Goal: Task Accomplishment & Management: Complete application form

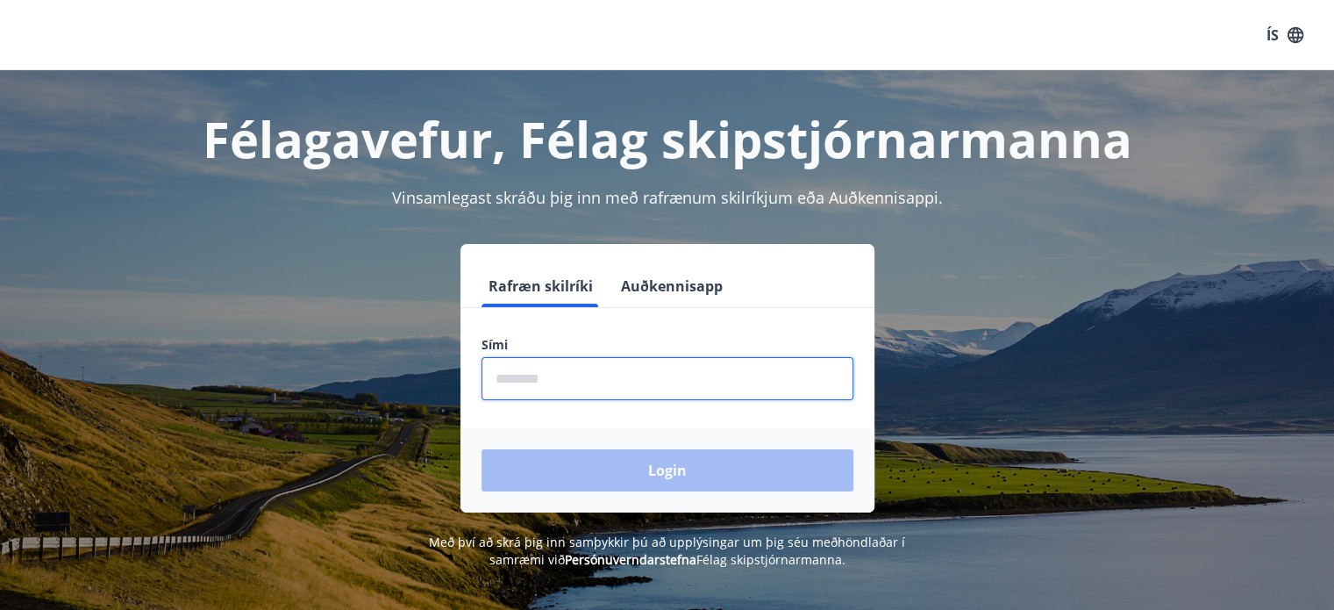
click at [530, 382] on input "phone" at bounding box center [667, 378] width 372 height 43
type input "********"
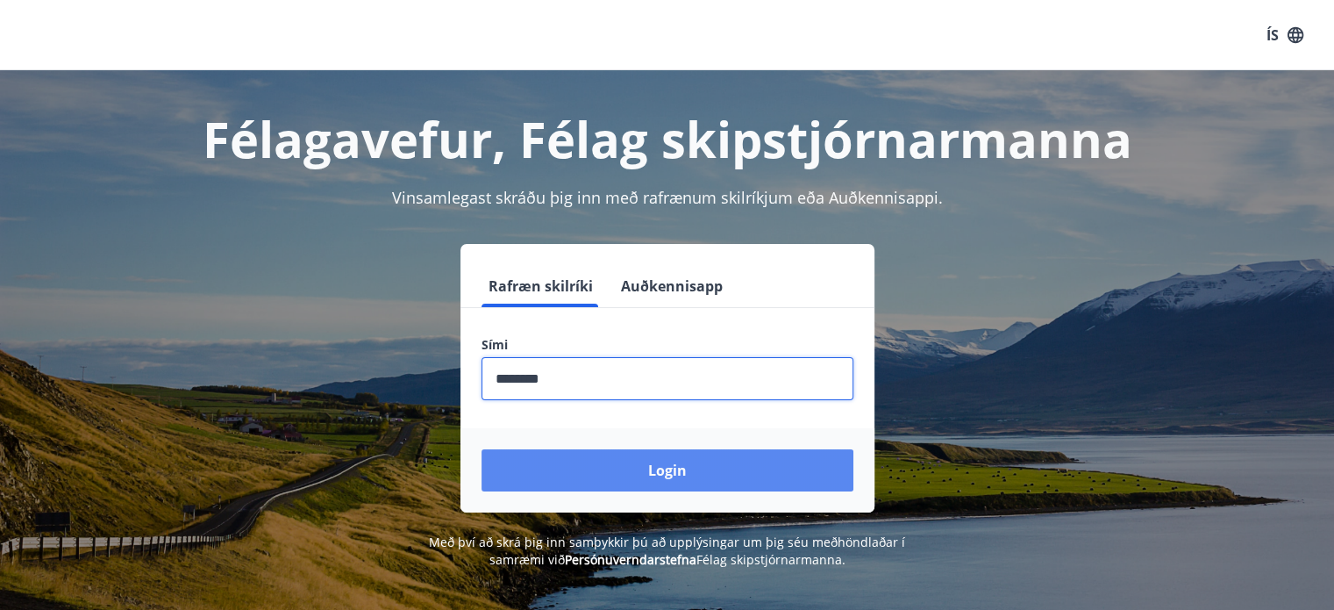
click at [660, 469] on button "Login" at bounding box center [667, 470] width 372 height 42
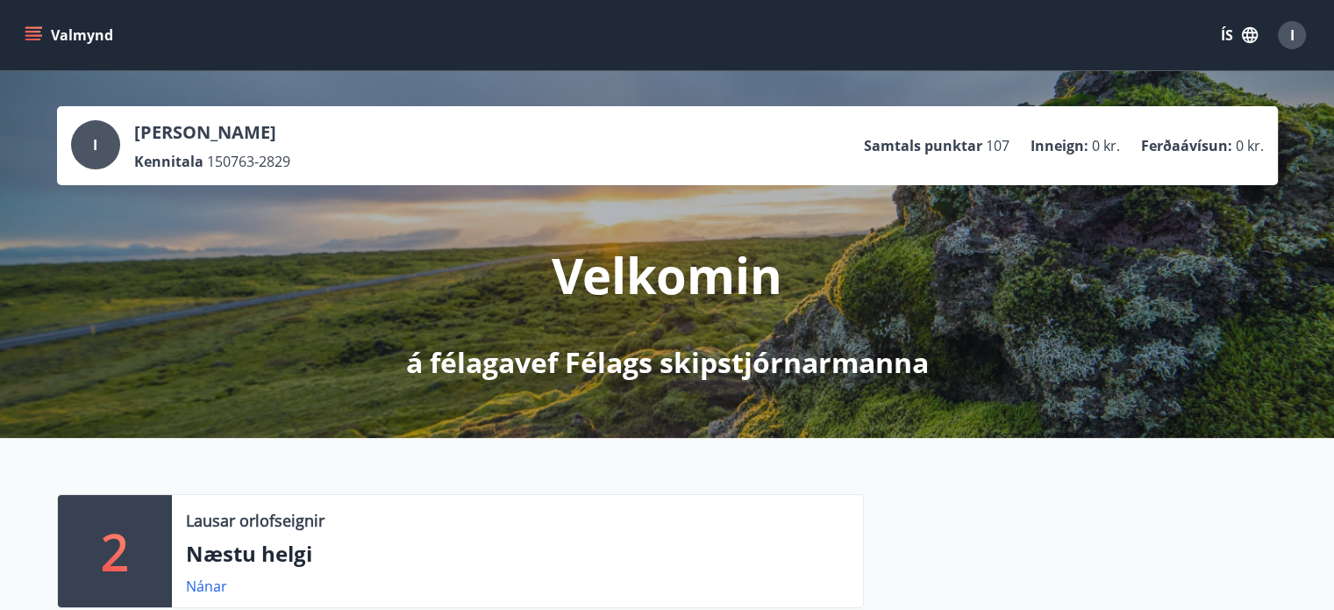
click at [68, 35] on button "Valmynd" at bounding box center [70, 35] width 99 height 32
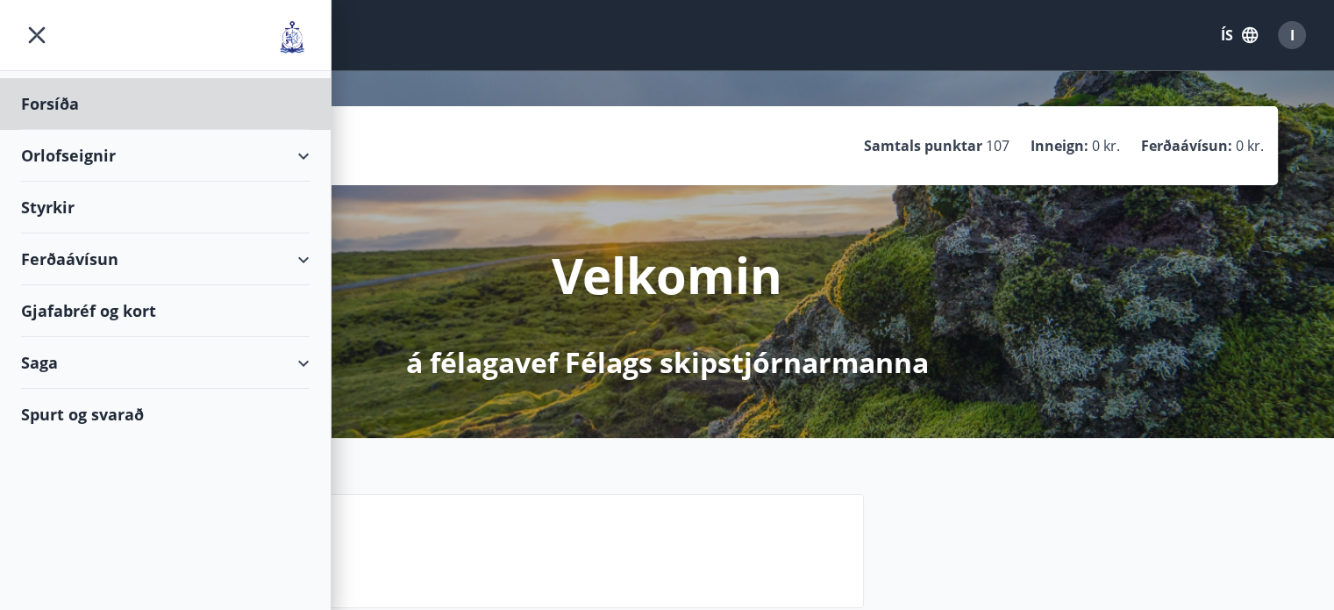
click at [67, 207] on div "Styrkir" at bounding box center [165, 208] width 289 height 52
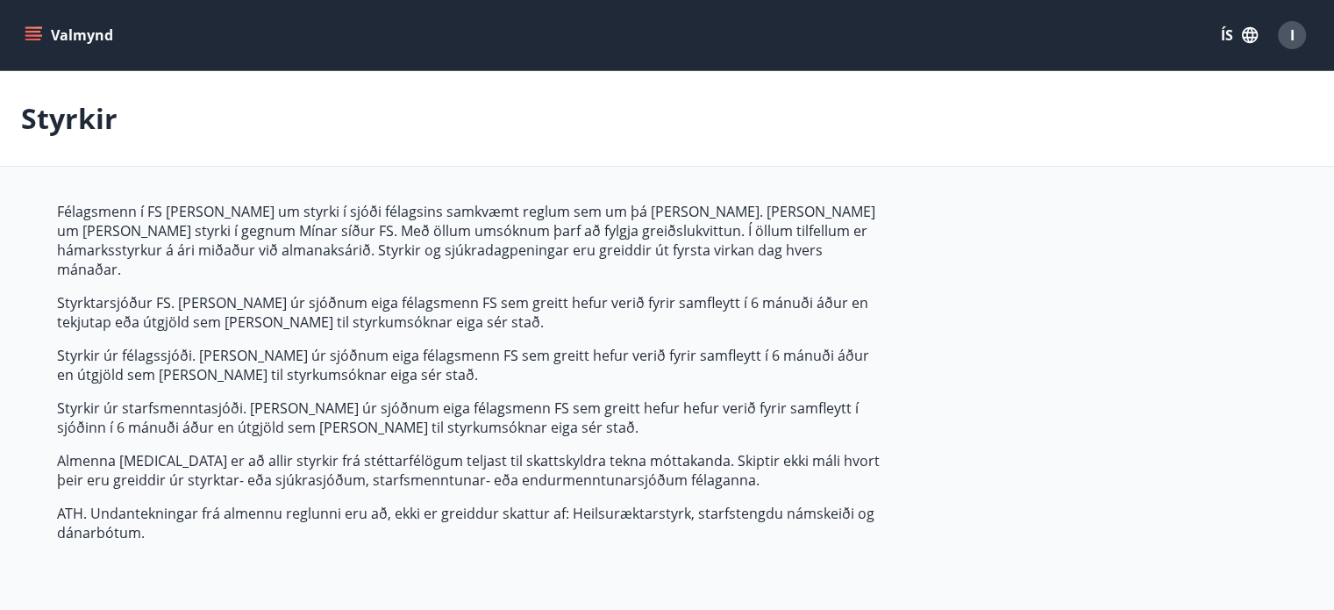
type input "***"
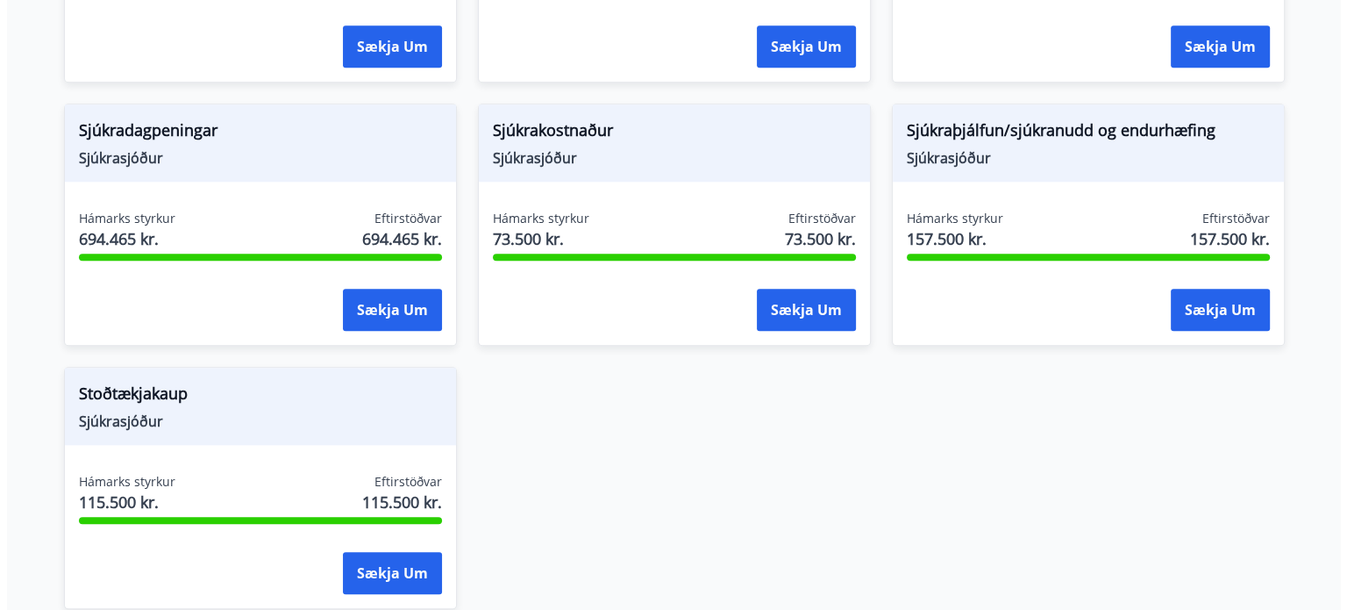
scroll to position [1754, 0]
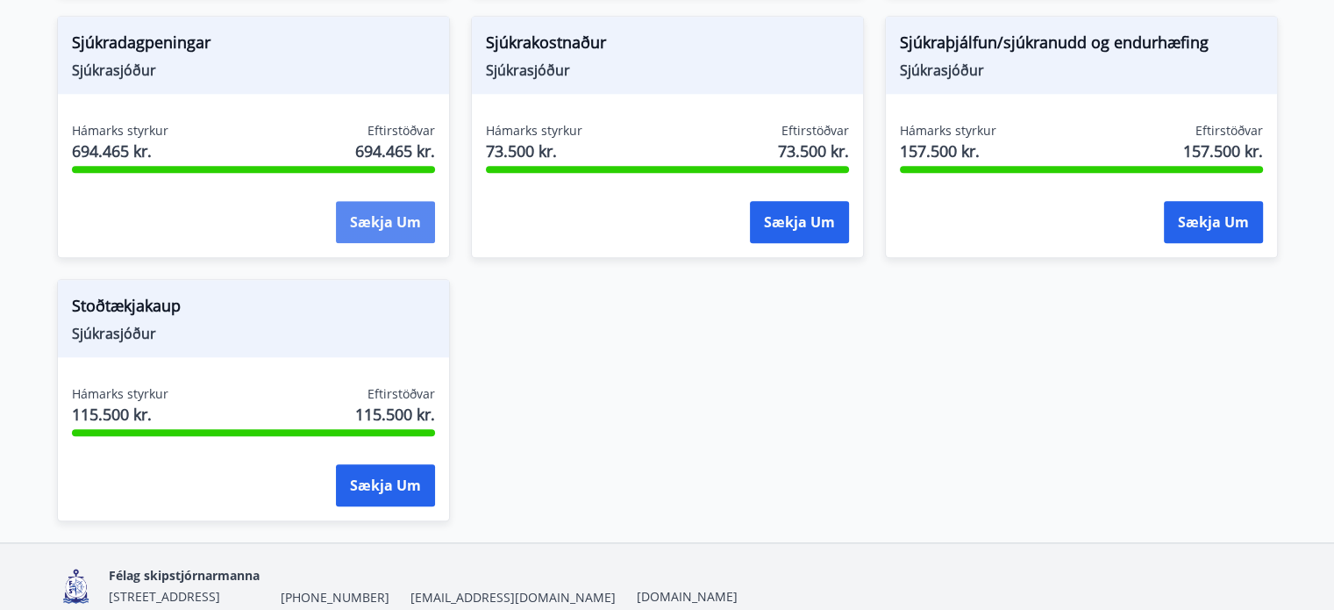
click at [381, 201] on button "Sækja um" at bounding box center [385, 222] width 99 height 42
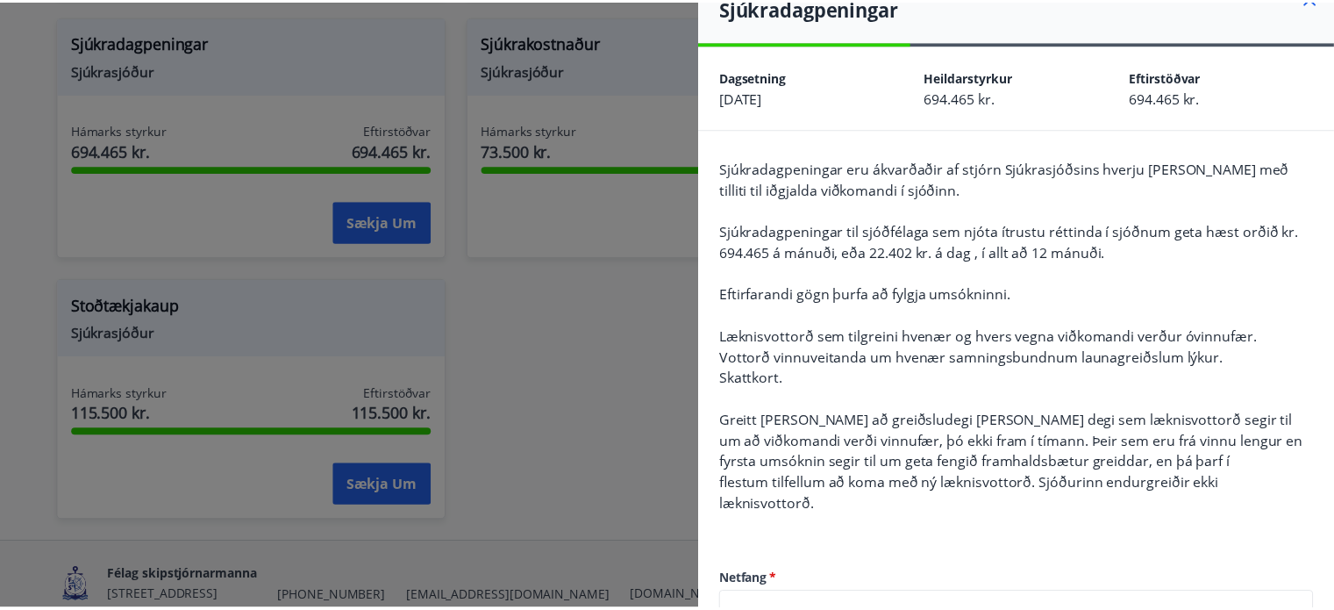
scroll to position [0, 0]
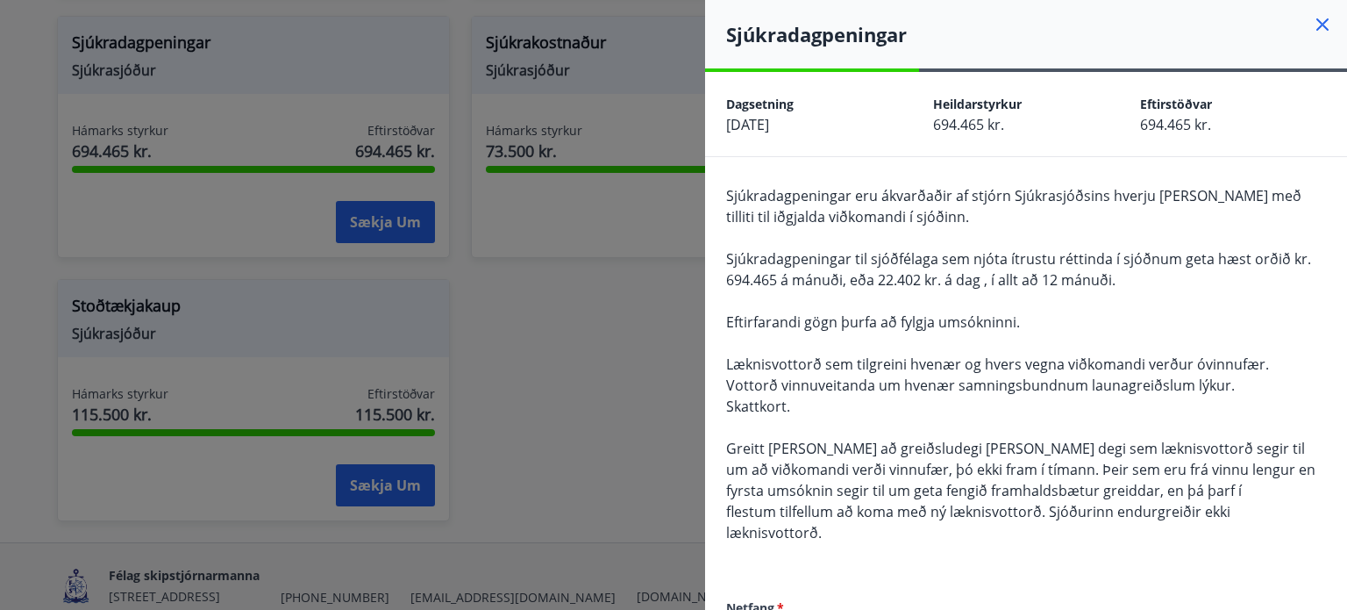
drag, startPoint x: 1017, startPoint y: 69, endPoint x: 1044, endPoint y: 69, distance: 26.3
click at [1044, 69] on div at bounding box center [1026, 70] width 642 height 4
click at [569, 269] on div at bounding box center [673, 305] width 1347 height 610
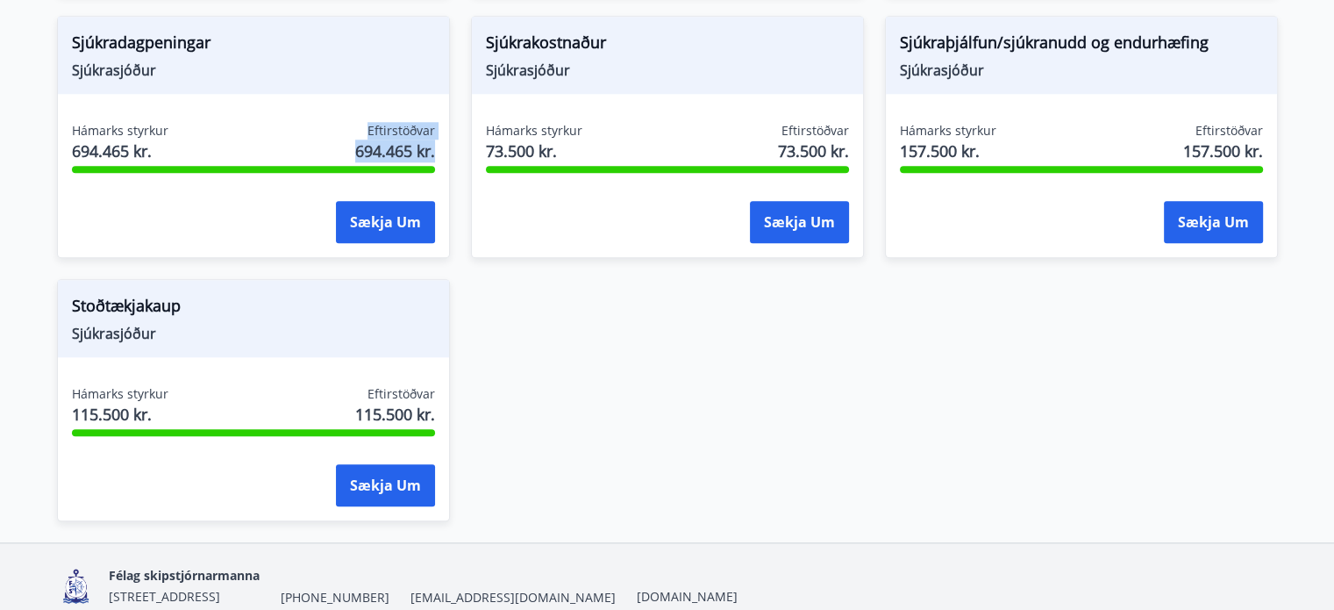
drag, startPoint x: 306, startPoint y: 146, endPoint x: 225, endPoint y: 142, distance: 81.6
click at [225, 142] on div "Hámarks styrkur 694.465 kr. Eftirstöðvar 694.465 kr. Sækja um" at bounding box center [253, 186] width 391 height 128
click at [225, 142] on div "Hámarks styrkur 694.465 kr. Eftirstöðvar 694.465 kr." at bounding box center [253, 144] width 363 height 44
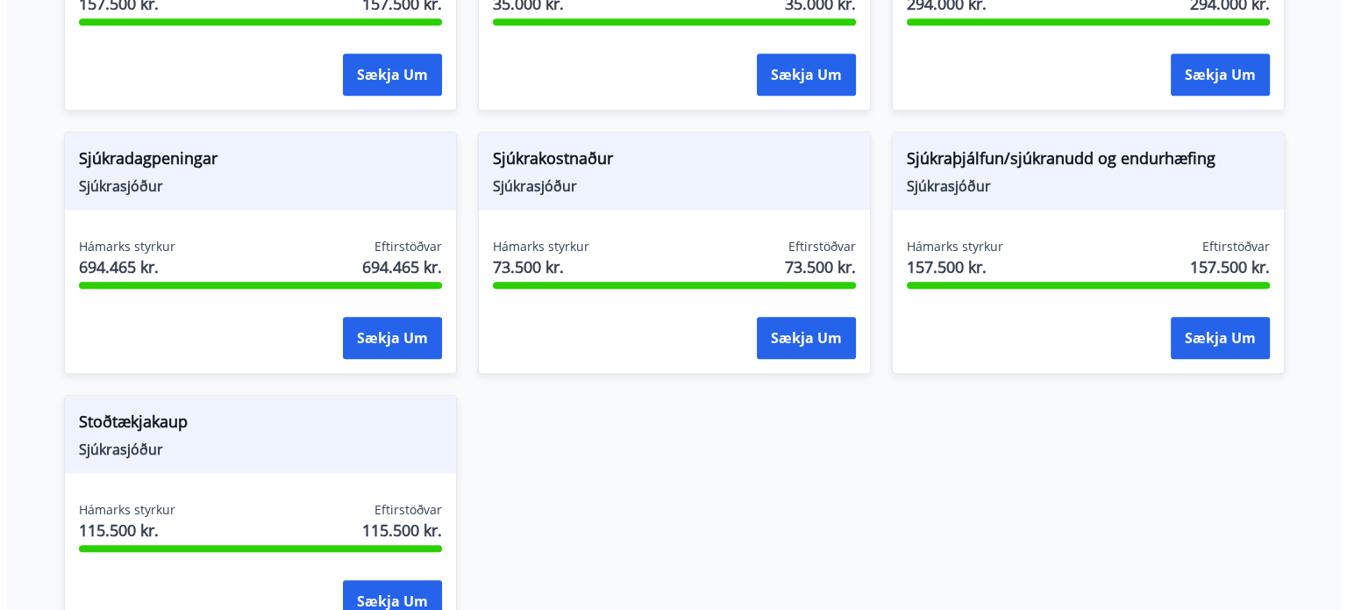
scroll to position [1636, 0]
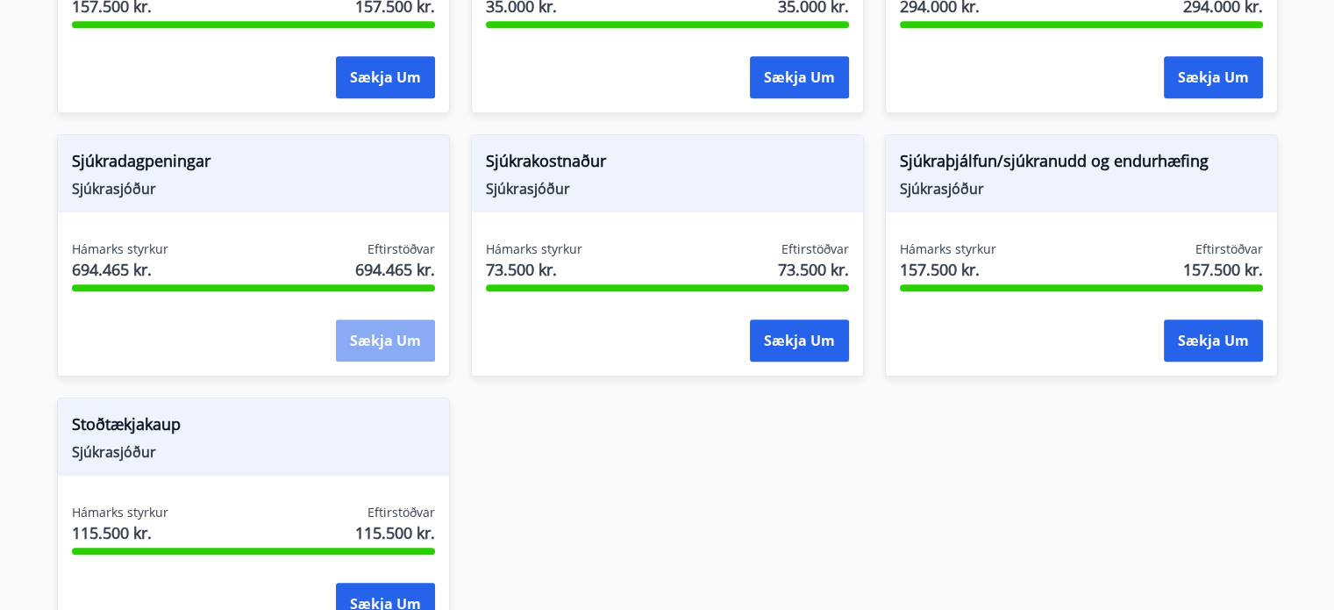
click at [379, 319] on button "Sækja um" at bounding box center [385, 340] width 99 height 42
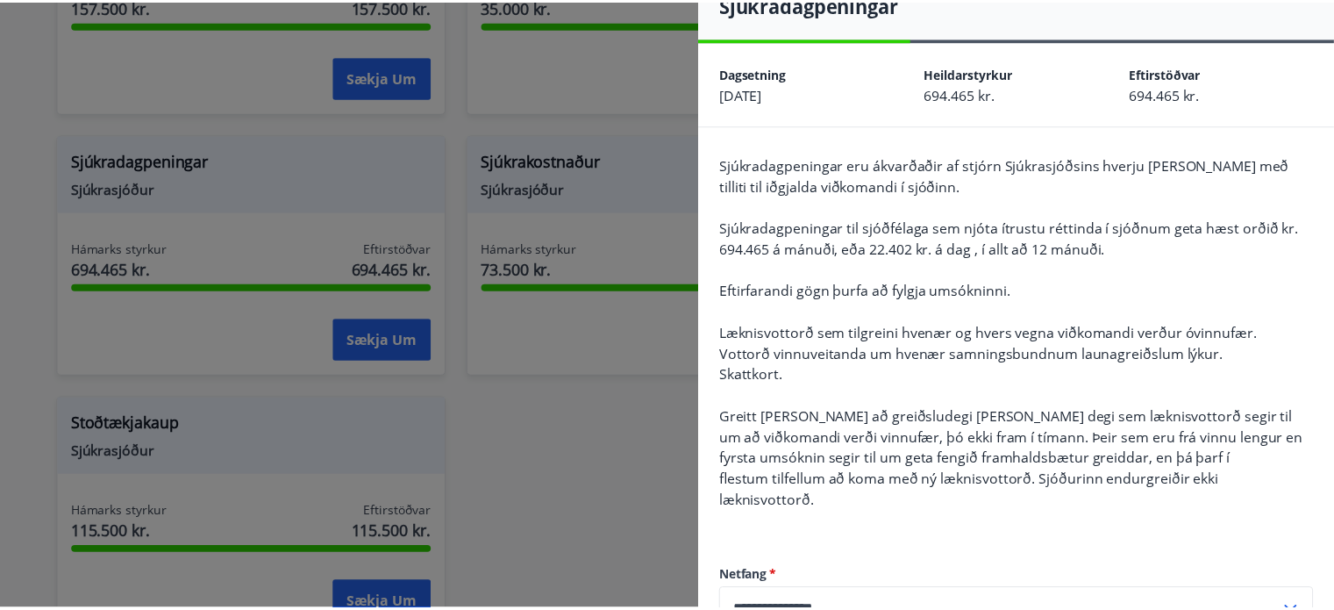
scroll to position [0, 0]
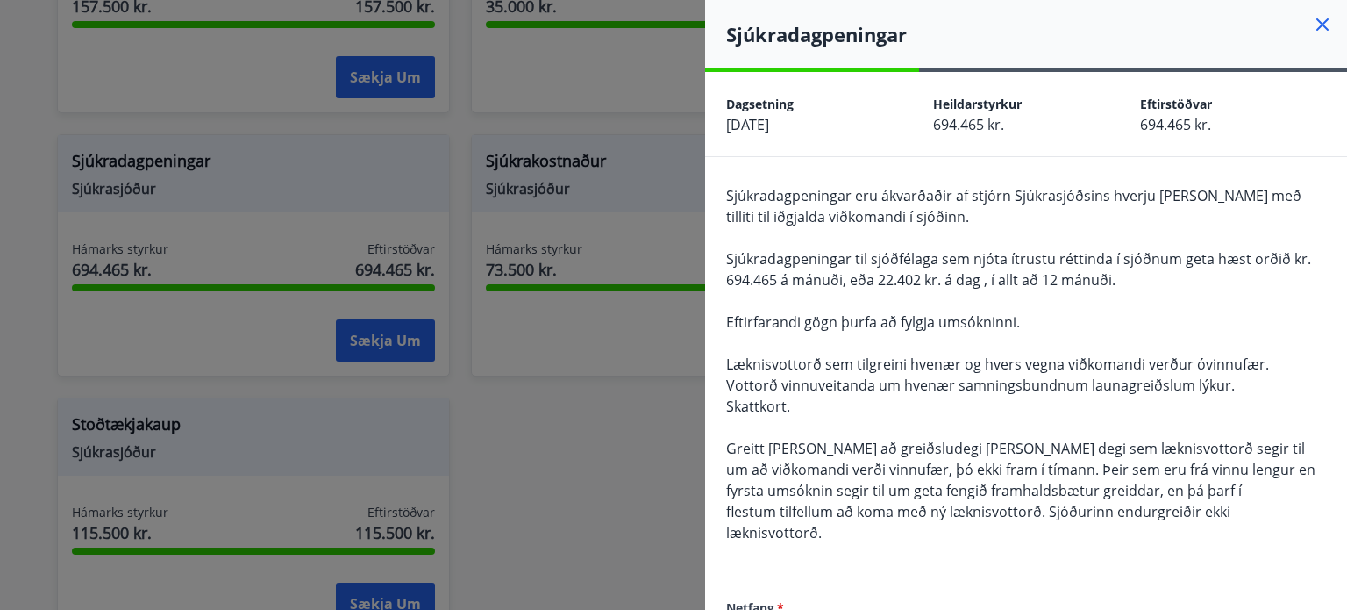
click at [1313, 24] on icon at bounding box center [1322, 24] width 21 height 21
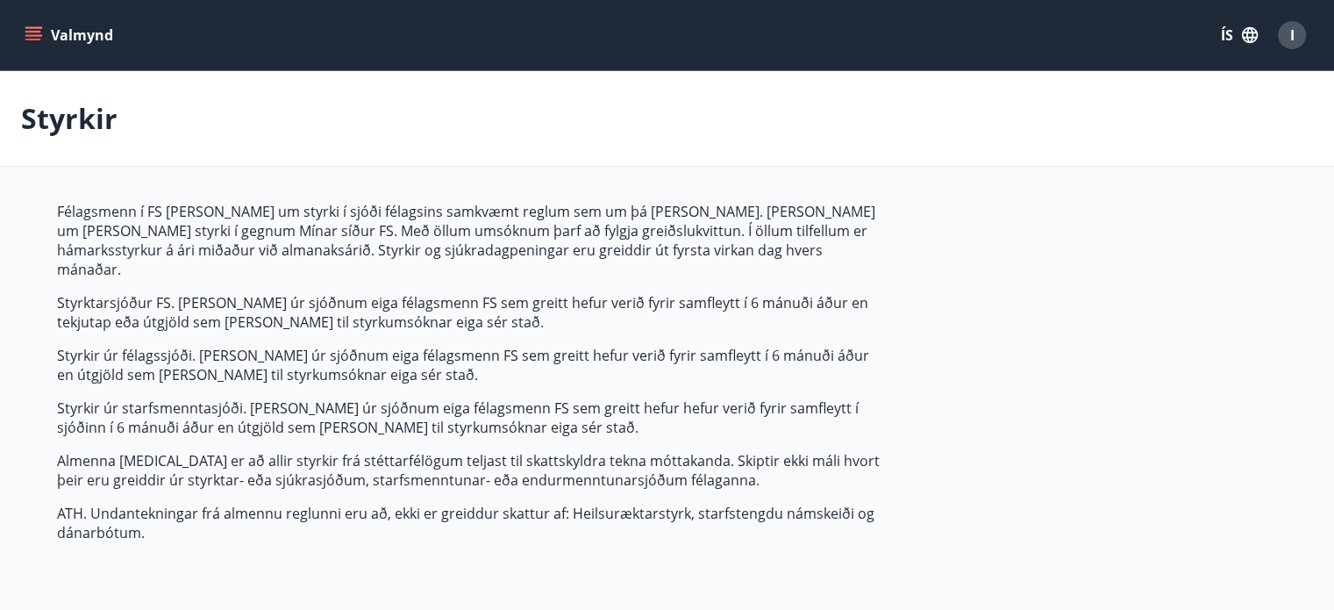
click at [1243, 35] on icon "button" at bounding box center [1249, 34] width 19 height 19
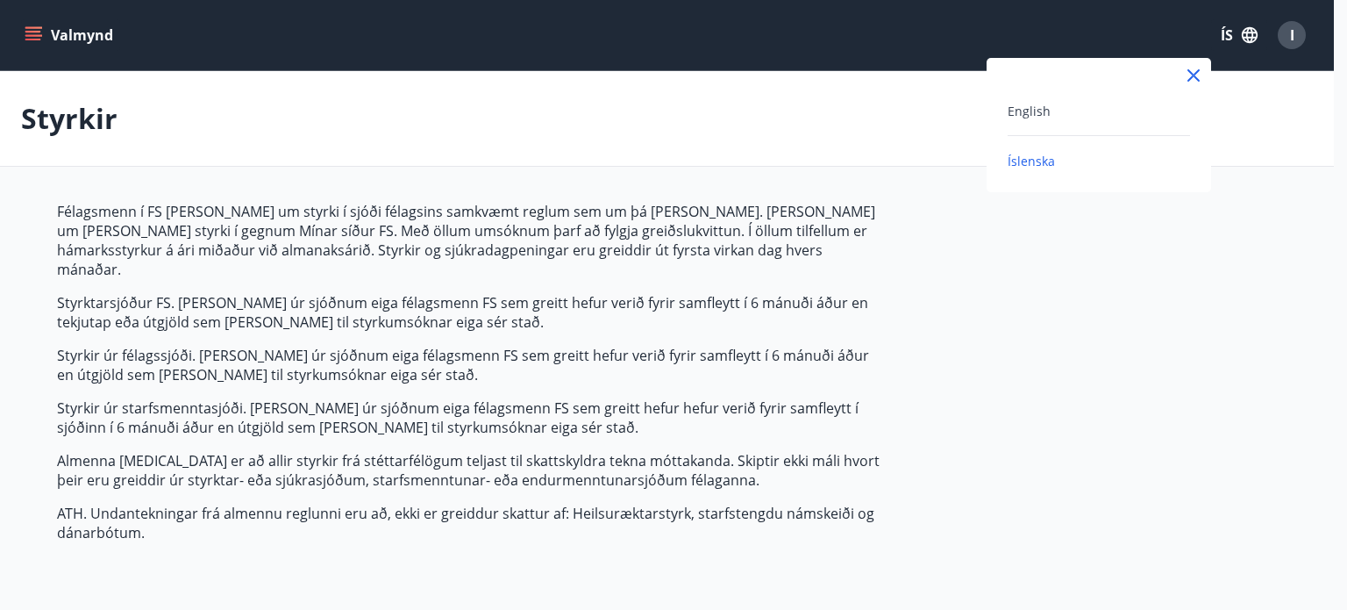
click at [1284, 32] on div at bounding box center [673, 305] width 1347 height 610
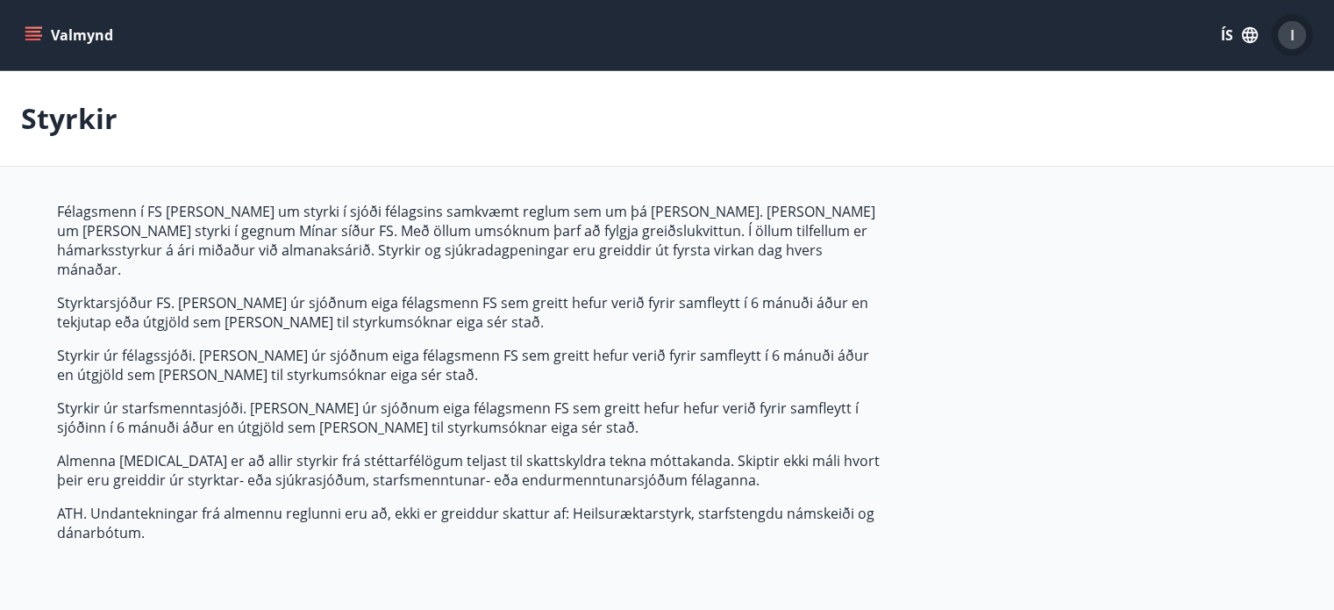
click at [1287, 33] on div "I" at bounding box center [1292, 35] width 28 height 28
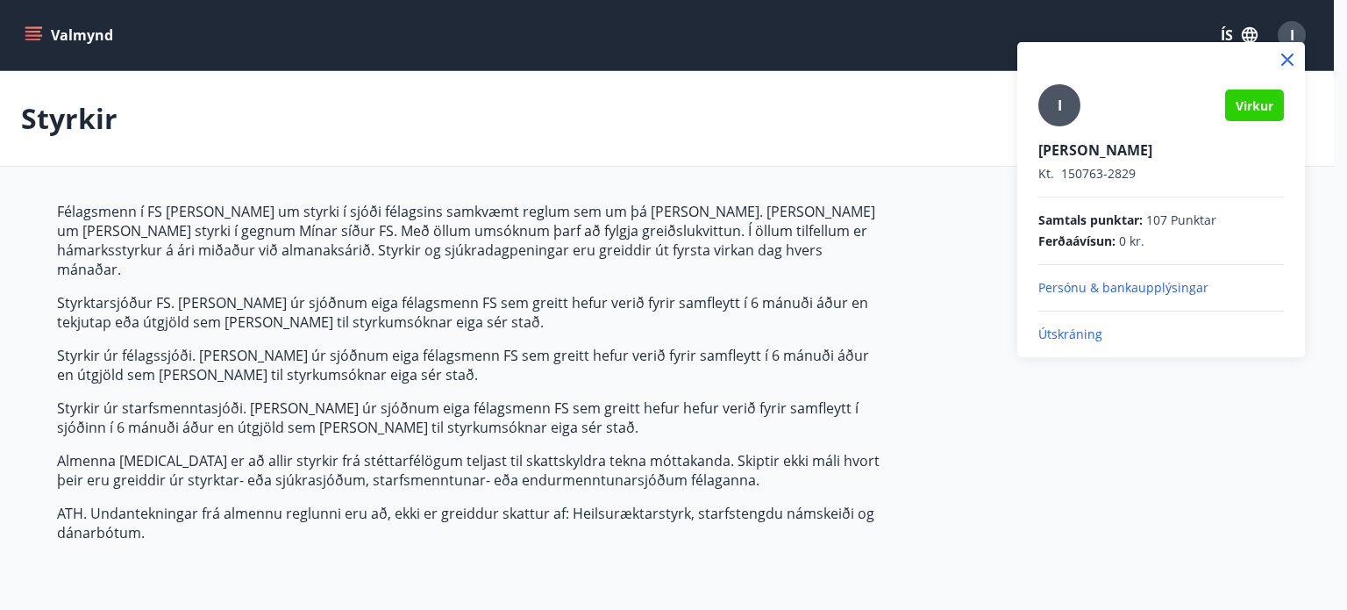
click at [1092, 333] on p "Útskráning" at bounding box center [1161, 334] width 246 height 18
